Goal: Task Accomplishment & Management: Complete application form

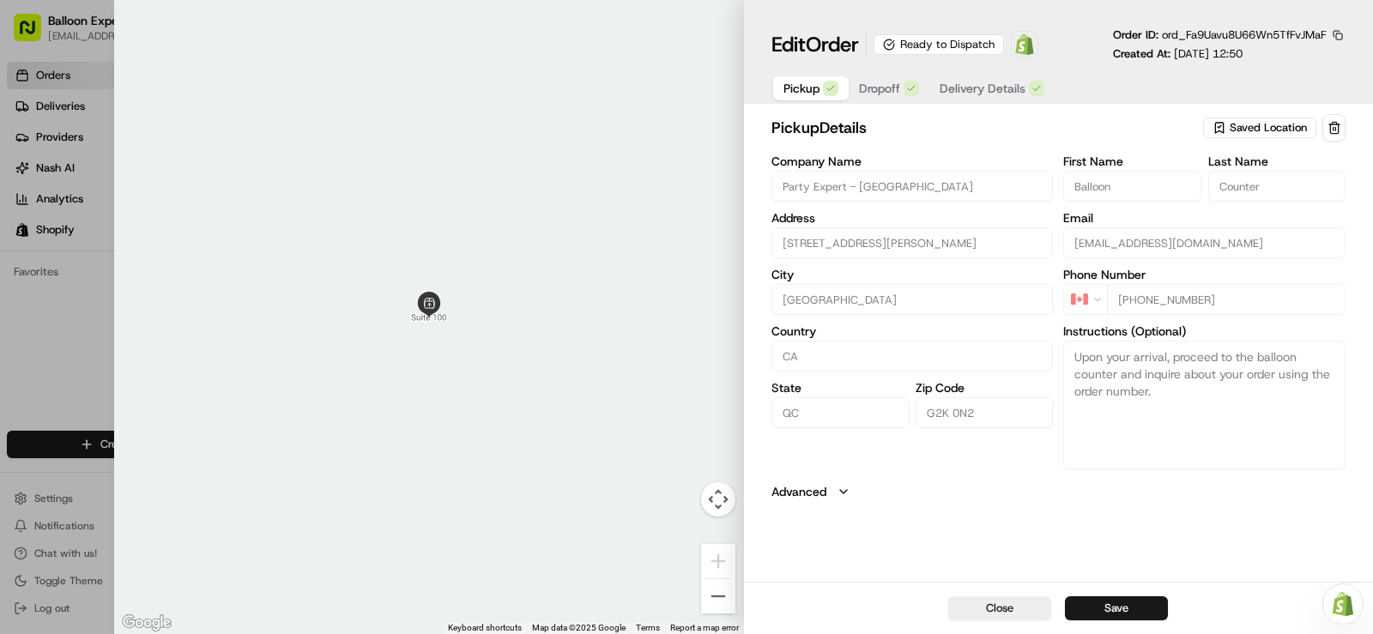
scroll to position [157, 0]
click at [26, 360] on div at bounding box center [686, 317] width 1373 height 634
type input "+1"
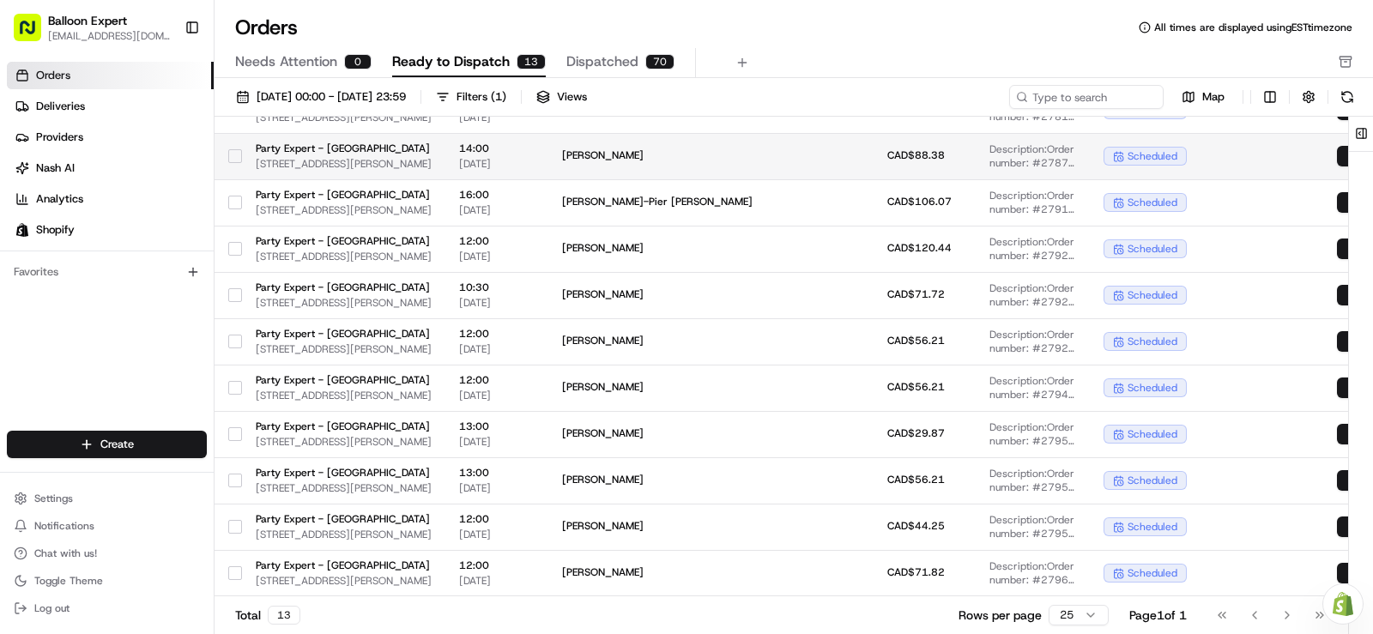
click at [432, 156] on div "Party Expert - [GEOGRAPHIC_DATA] [STREET_ADDRESS][PERSON_NAME]" at bounding box center [344, 156] width 176 height 29
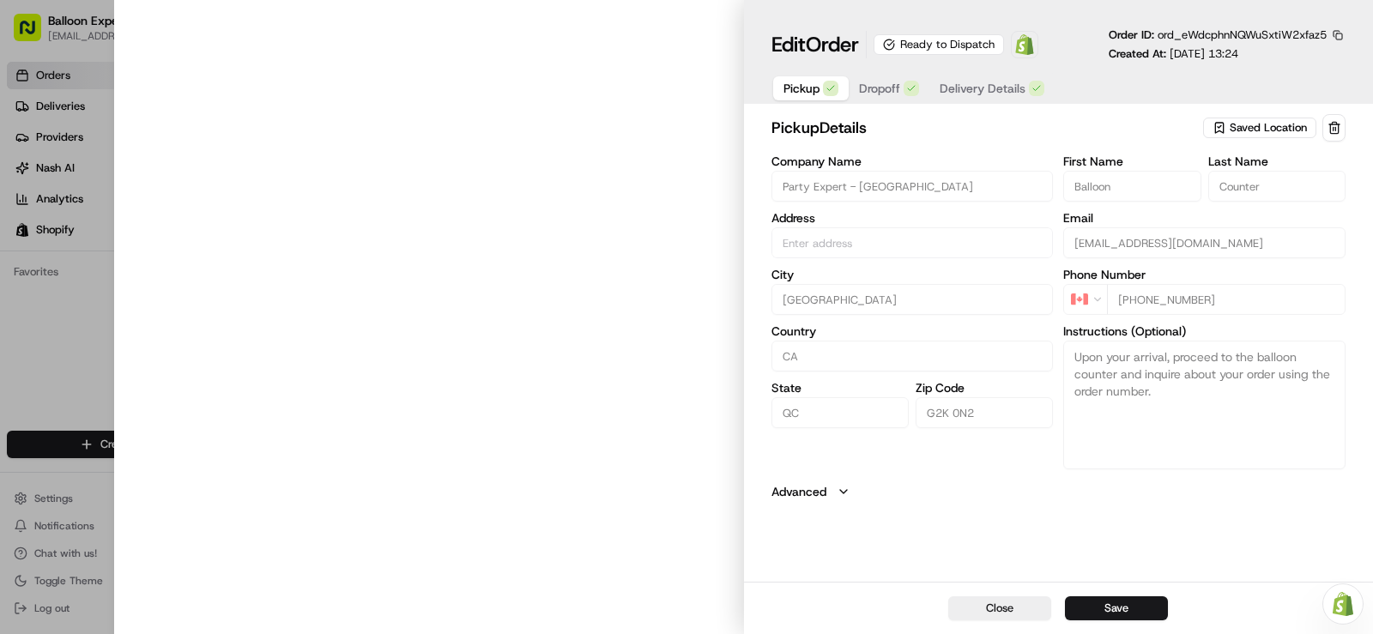
type input "[STREET_ADDRESS][PERSON_NAME]"
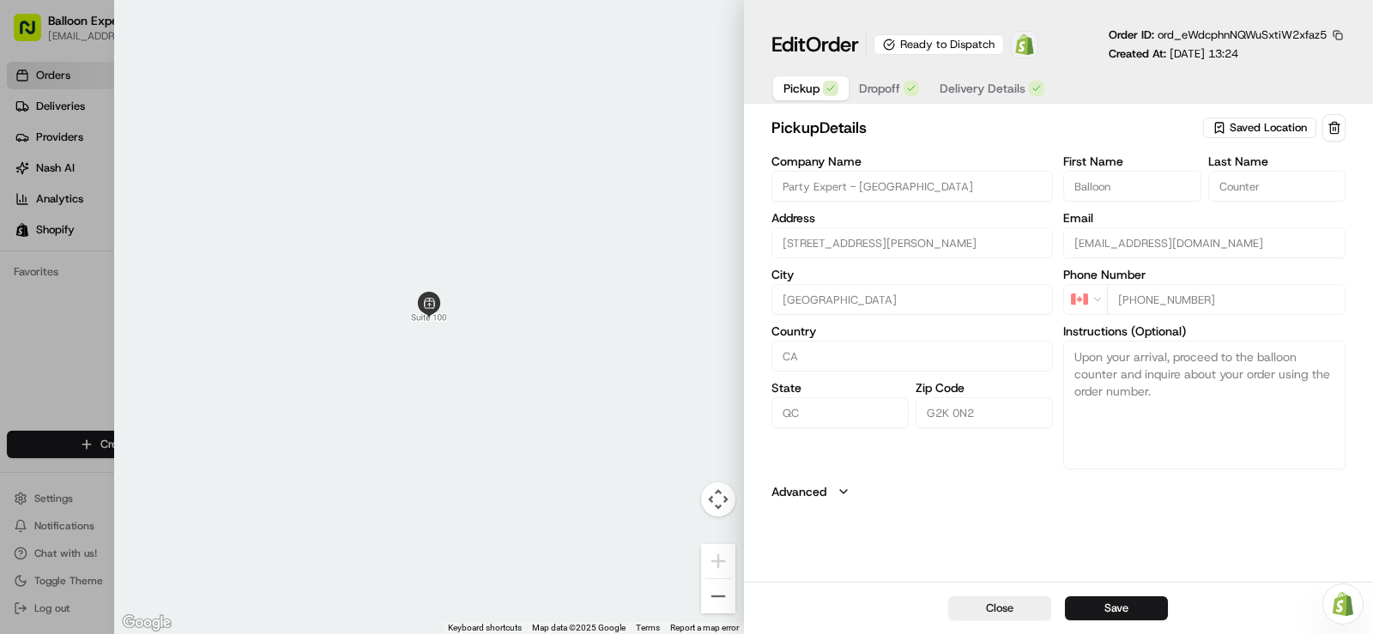
click at [1020, 50] on img at bounding box center [1024, 44] width 21 height 21
click at [42, 80] on div at bounding box center [686, 317] width 1373 height 634
type input "+1"
